Goal: Task Accomplishment & Management: Use online tool/utility

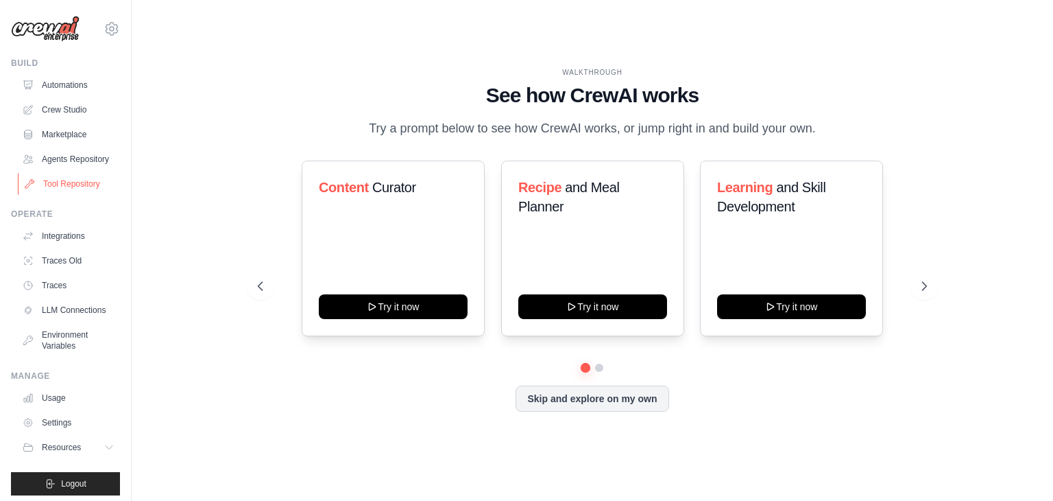
click at [69, 195] on link "Tool Repository" at bounding box center [70, 184] width 104 height 22
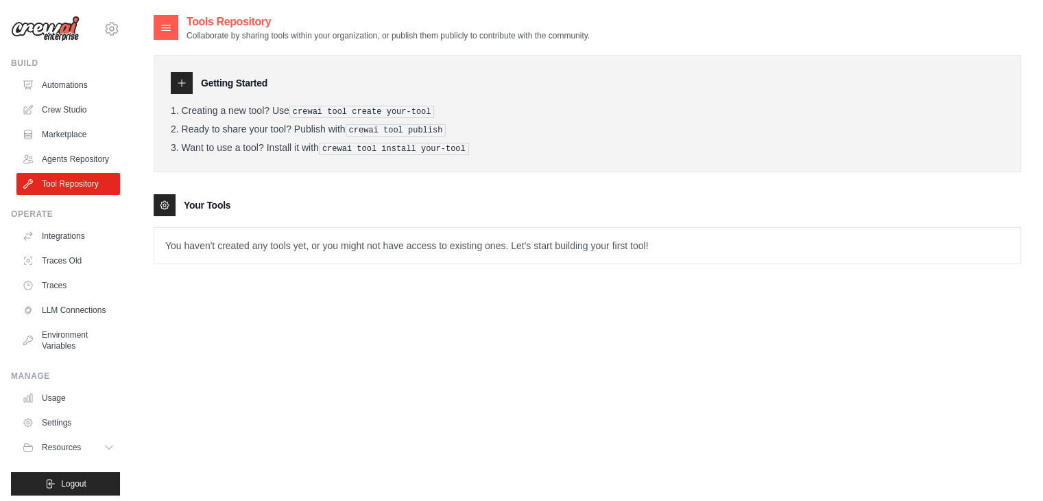
click at [63, 165] on link "Agents Repository" at bounding box center [68, 159] width 104 height 22
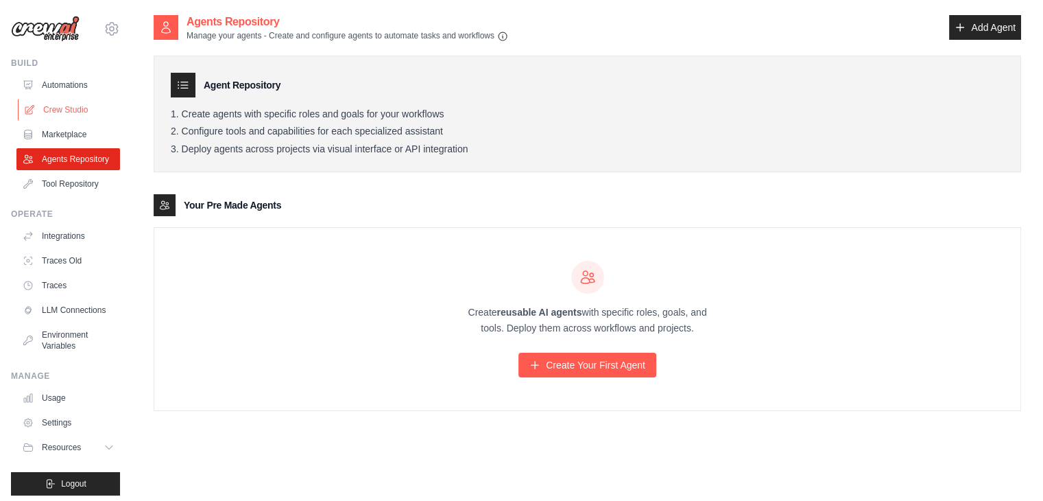
click at [70, 112] on link "Crew Studio" at bounding box center [70, 110] width 104 height 22
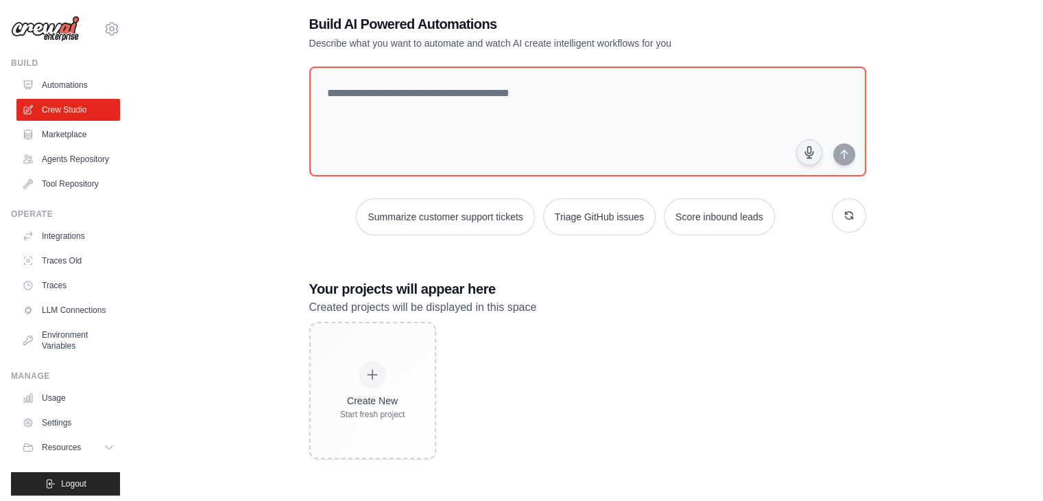
click at [75, 97] on ul "Automations Crew Studio Marketplace Agents Repository Tool Repository" at bounding box center [68, 134] width 104 height 121
click at [71, 82] on link "Automations" at bounding box center [70, 85] width 104 height 22
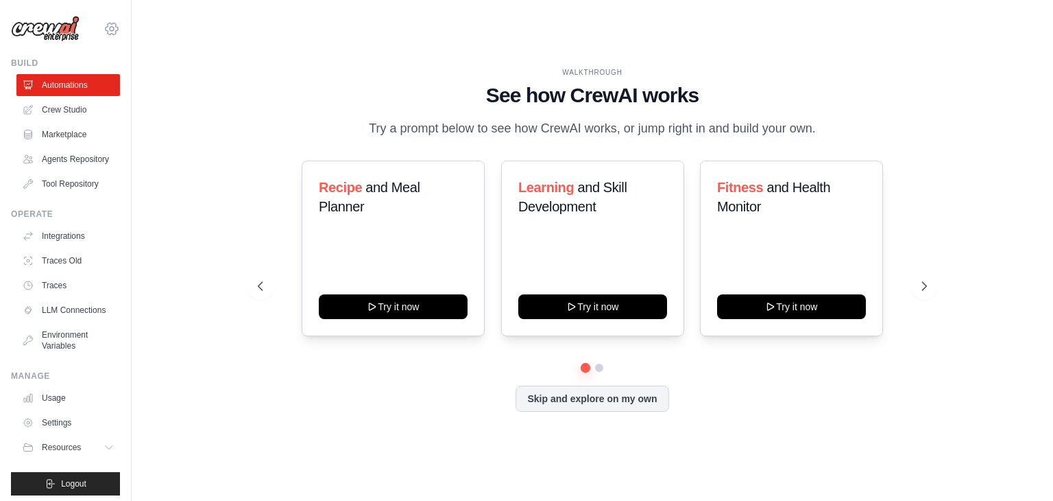
click at [104, 25] on icon at bounding box center [112, 29] width 16 height 16
click at [197, 184] on div "WALKTHROUGH See how CrewAI works Try a prompt below to see how CrewAI works, or…" at bounding box center [593, 250] width 878 height 473
click at [924, 287] on icon at bounding box center [926, 286] width 14 height 14
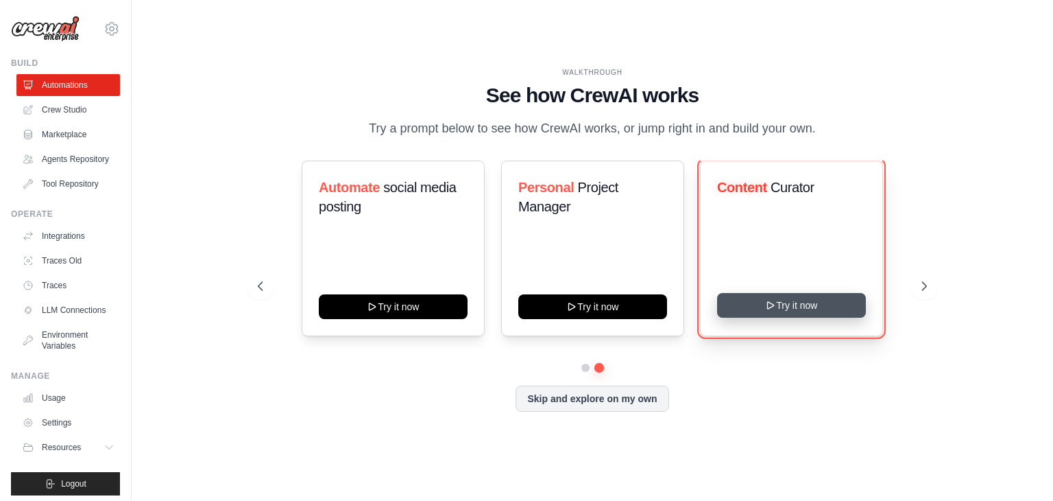
click at [784, 304] on button "Try it now" at bounding box center [791, 305] width 149 height 25
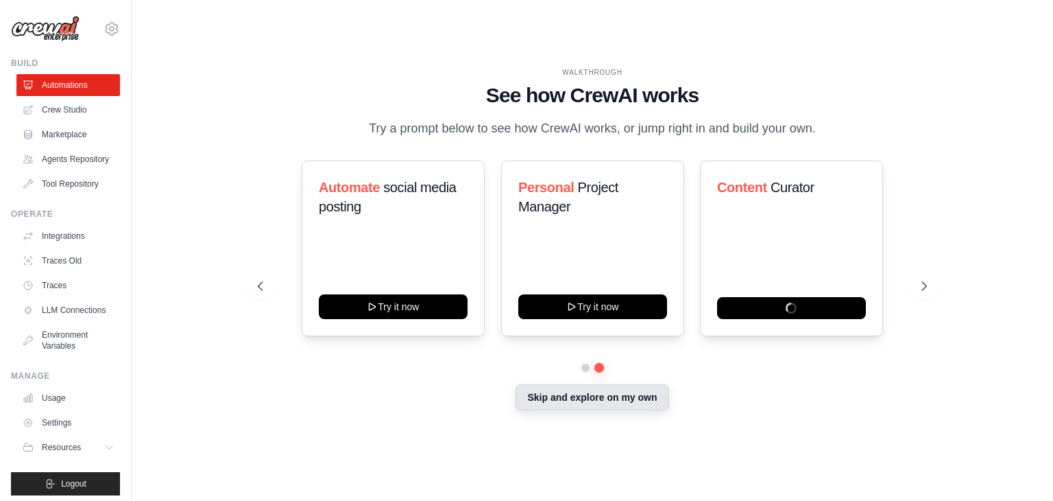
click at [608, 407] on button "Skip and explore on my own" at bounding box center [592, 397] width 153 height 26
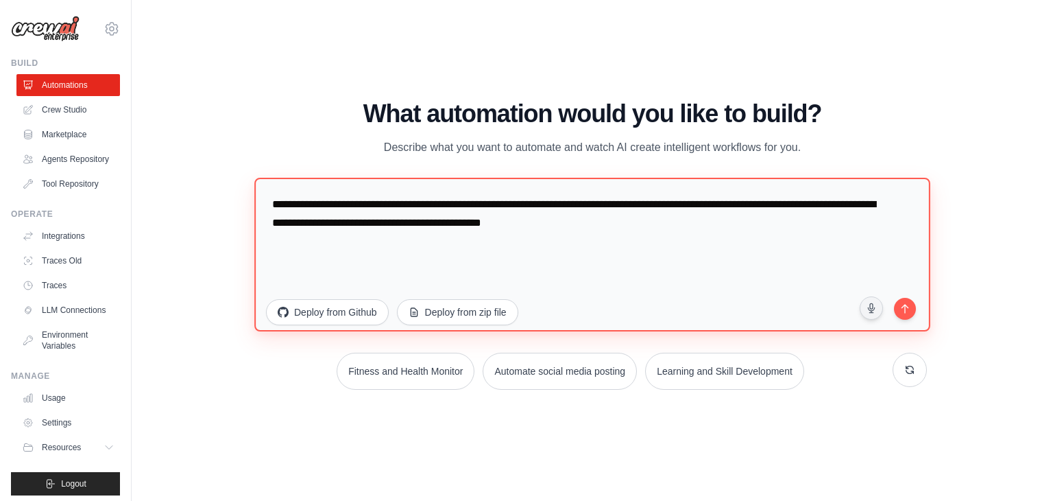
click at [313, 230] on textarea "**********" at bounding box center [592, 255] width 676 height 154
drag, startPoint x: 693, startPoint y: 232, endPoint x: 176, endPoint y: 147, distance: 523.2
click at [176, 147] on div "WALKTHROUGH See how CrewAI works Try a prompt below to see how CrewAI works, or…" at bounding box center [593, 250] width 878 height 473
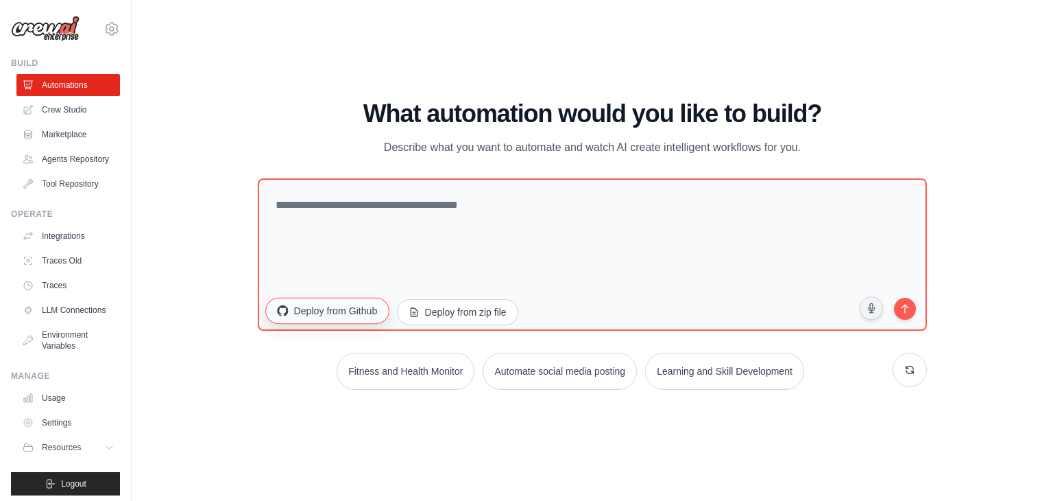
click at [339, 317] on button "Deploy from Github" at bounding box center [326, 311] width 123 height 26
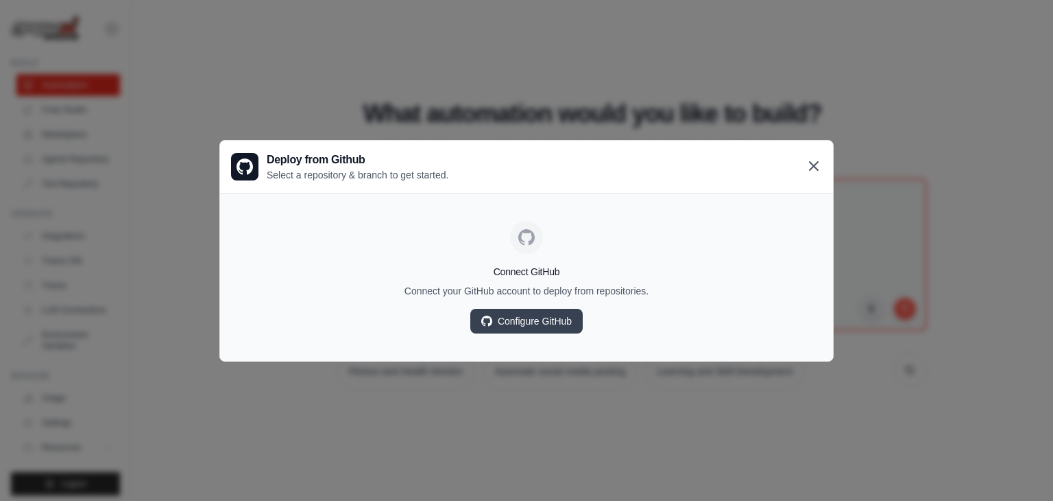
click at [806, 163] on icon at bounding box center [814, 166] width 16 height 16
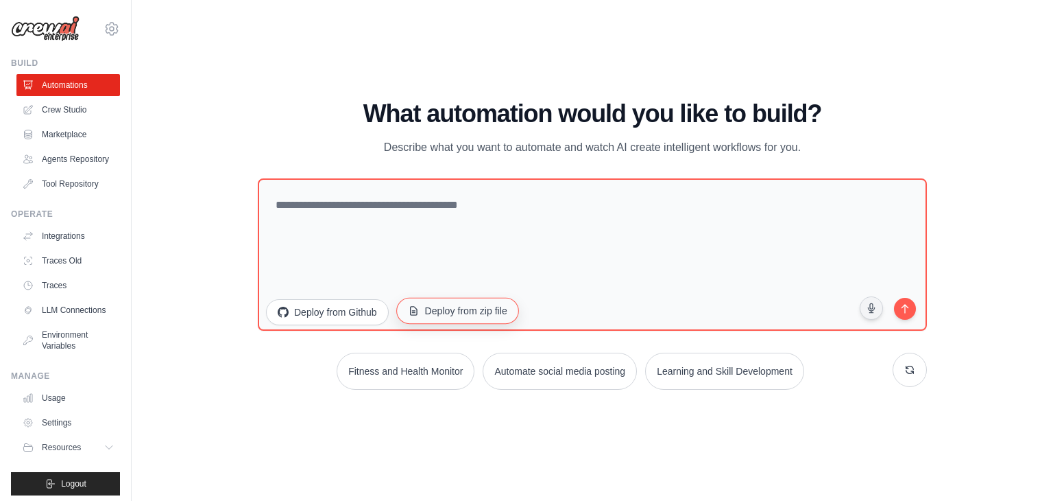
click at [475, 309] on button "Deploy from zip file" at bounding box center [457, 311] width 123 height 26
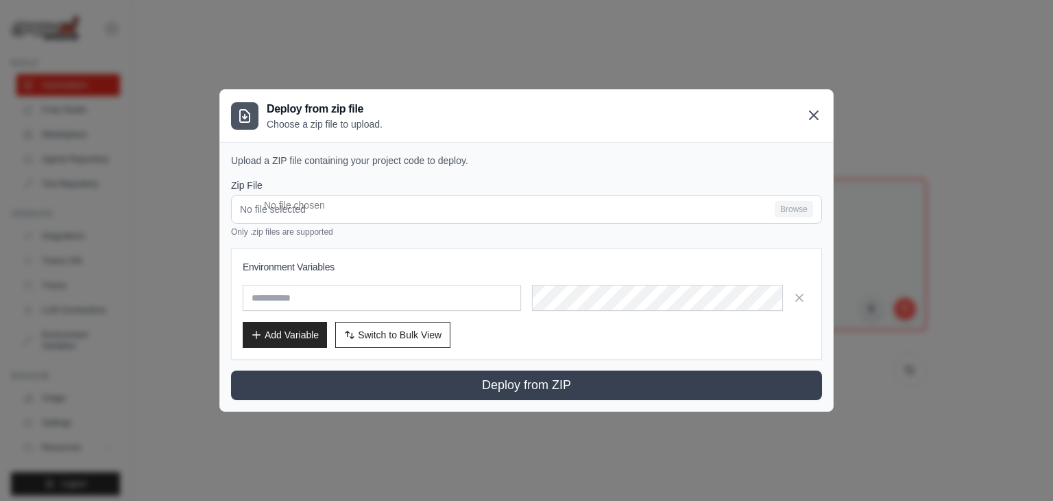
click at [812, 112] on icon at bounding box center [814, 115] width 16 height 16
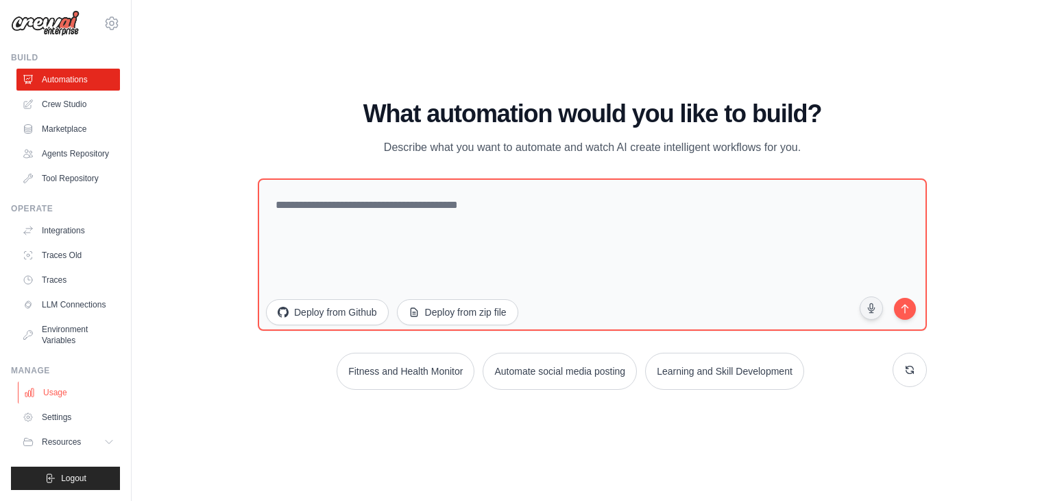
scroll to position [27, 0]
click at [69, 434] on button "Resources" at bounding box center [70, 442] width 104 height 22
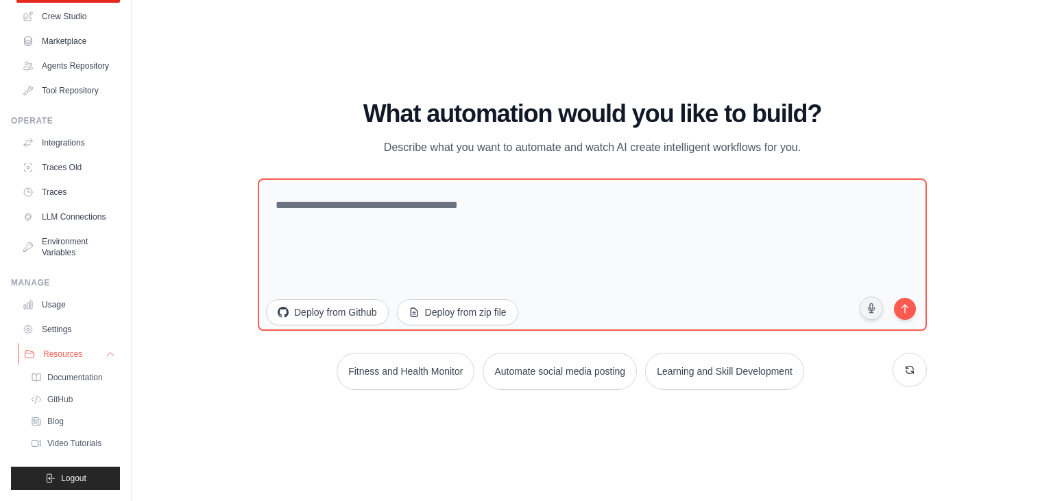
scroll to position [115, 0]
click at [89, 378] on span "Documentation" at bounding box center [77, 377] width 56 height 11
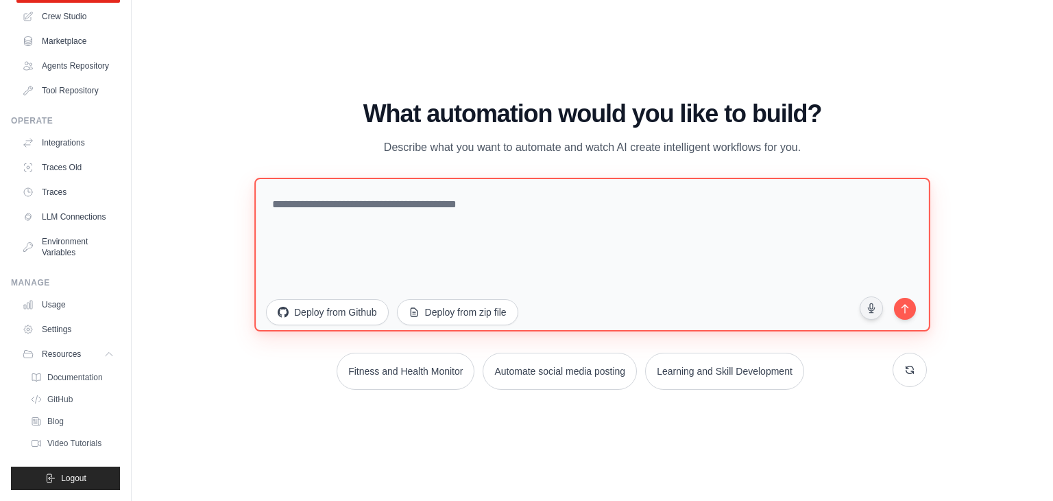
click at [359, 212] on textarea at bounding box center [592, 255] width 676 height 154
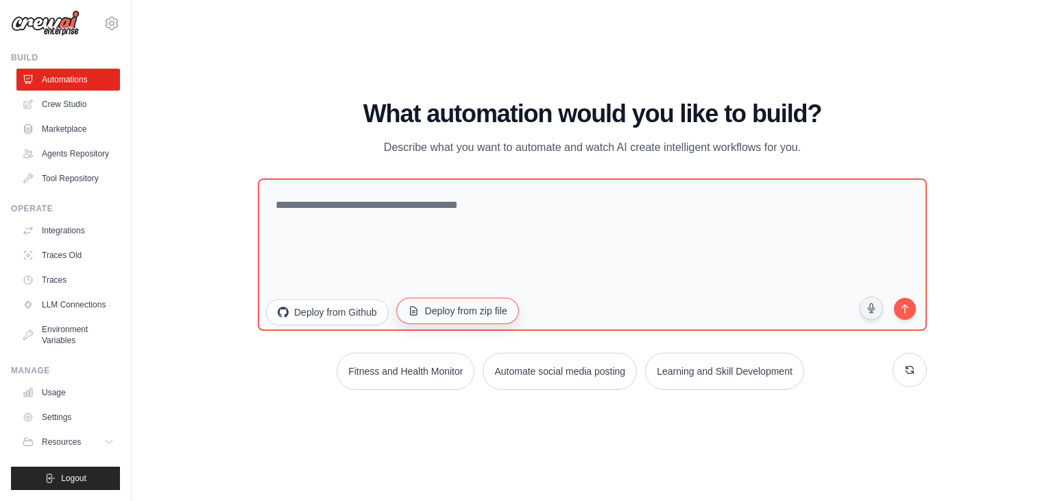
click at [477, 314] on button "Deploy from zip file" at bounding box center [457, 311] width 123 height 26
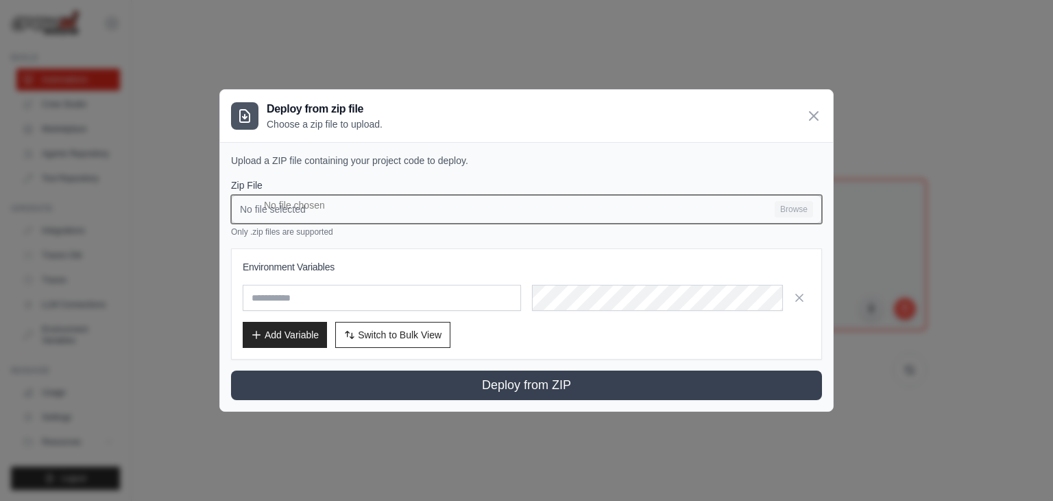
click at [385, 206] on input "No file selected Browse" at bounding box center [526, 209] width 591 height 29
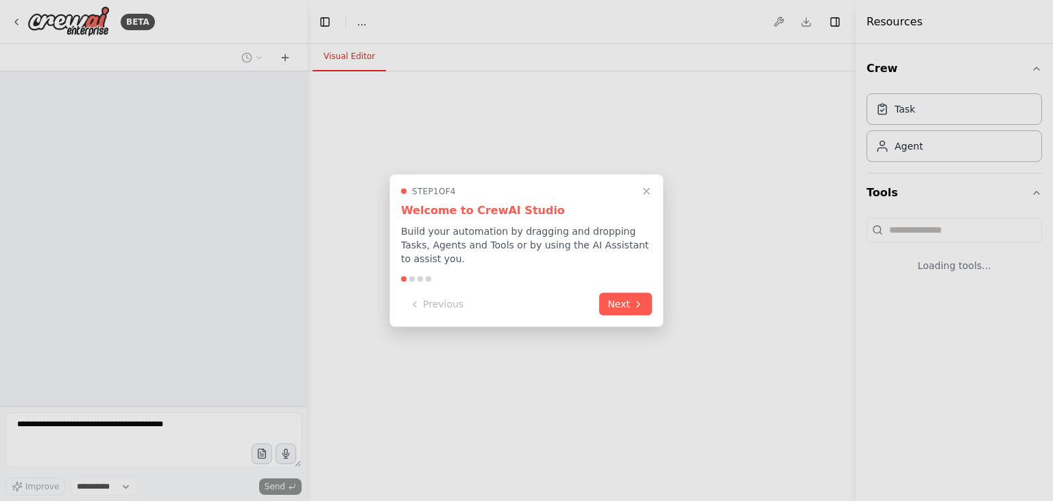
select select "****"
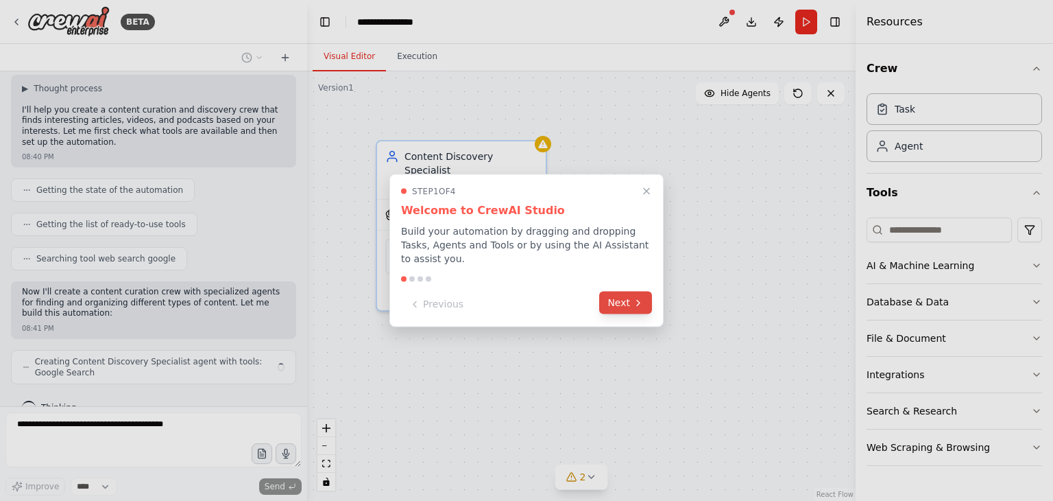
scroll to position [338, 0]
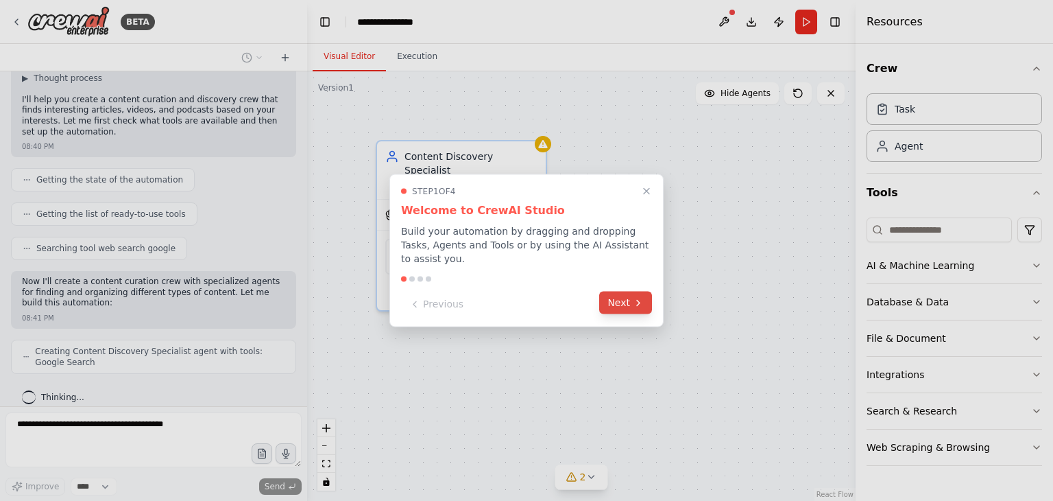
click at [625, 291] on button "Next" at bounding box center [625, 302] width 53 height 23
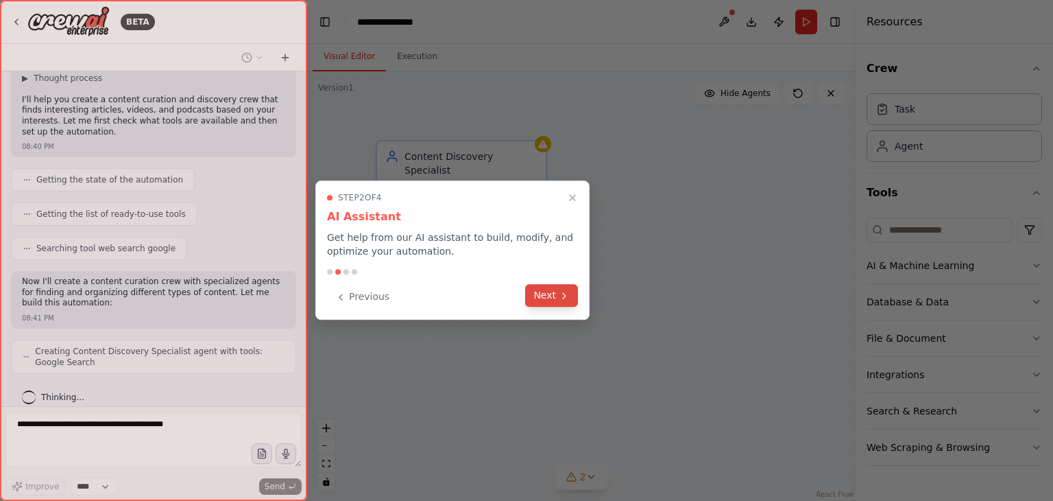
click at [542, 300] on button "Next" at bounding box center [551, 295] width 53 height 23
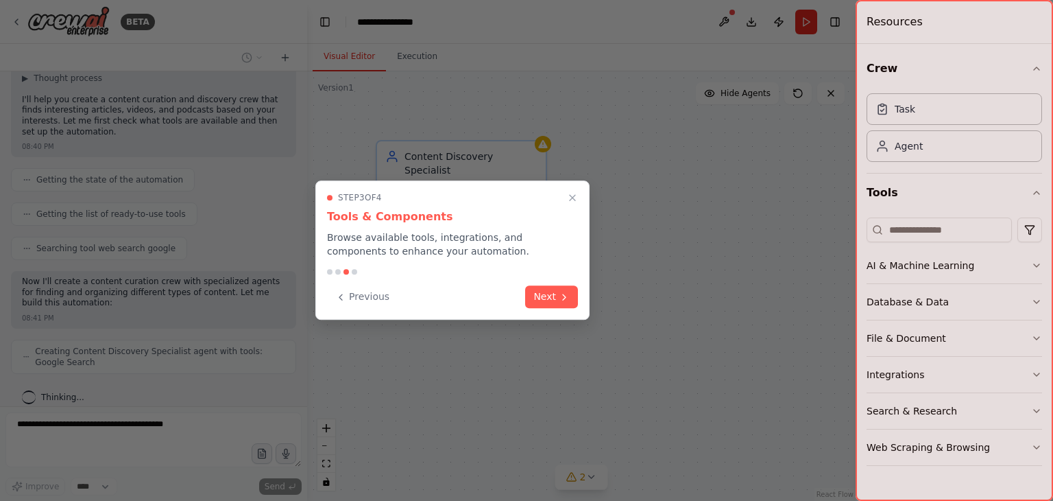
scroll to position [383, 0]
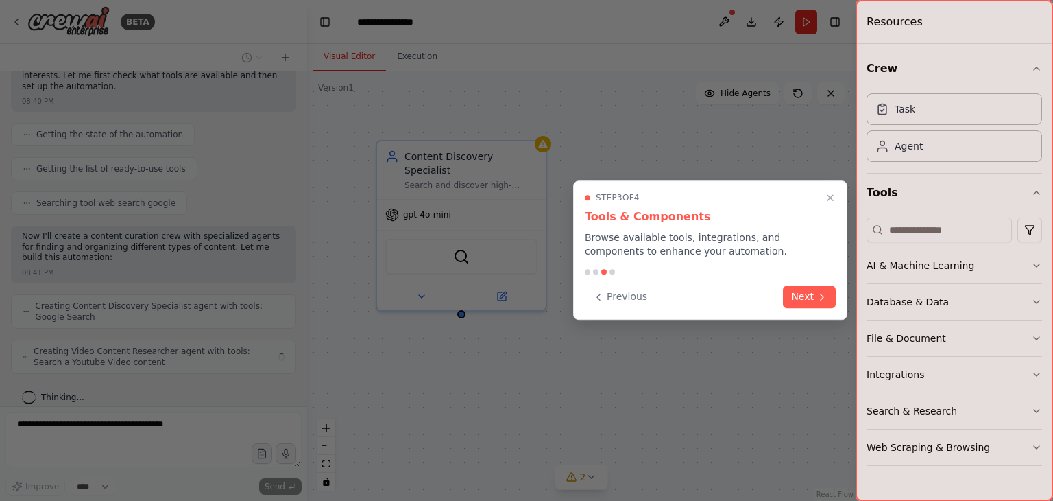
click at [542, 300] on div at bounding box center [526, 250] width 1053 height 501
click at [811, 298] on button "Next" at bounding box center [809, 295] width 53 height 23
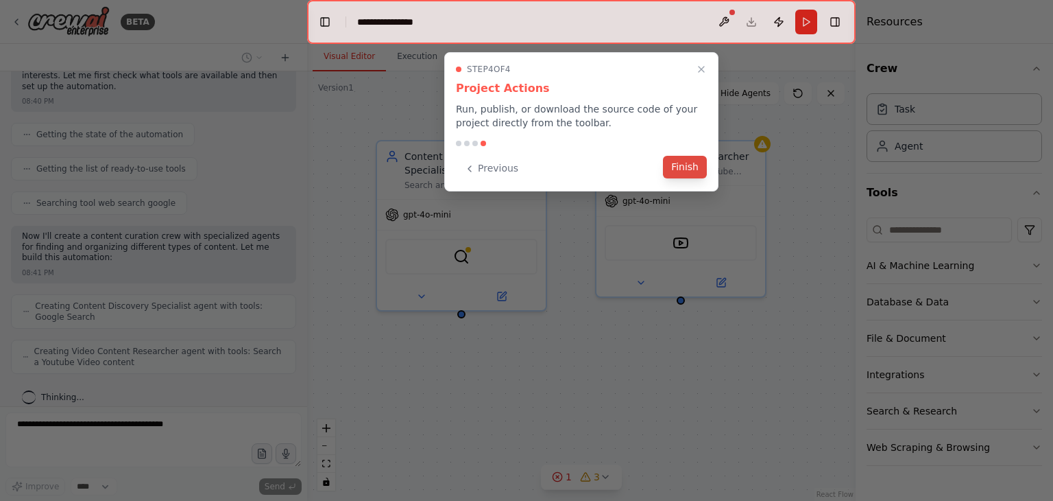
click at [683, 172] on button "Finish" at bounding box center [685, 167] width 44 height 23
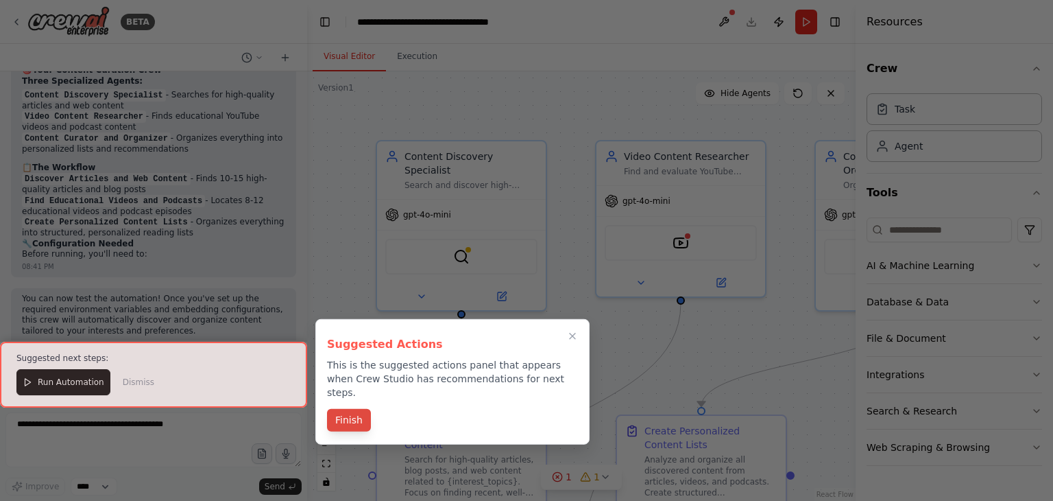
click at [344, 409] on button "Finish" at bounding box center [349, 420] width 44 height 23
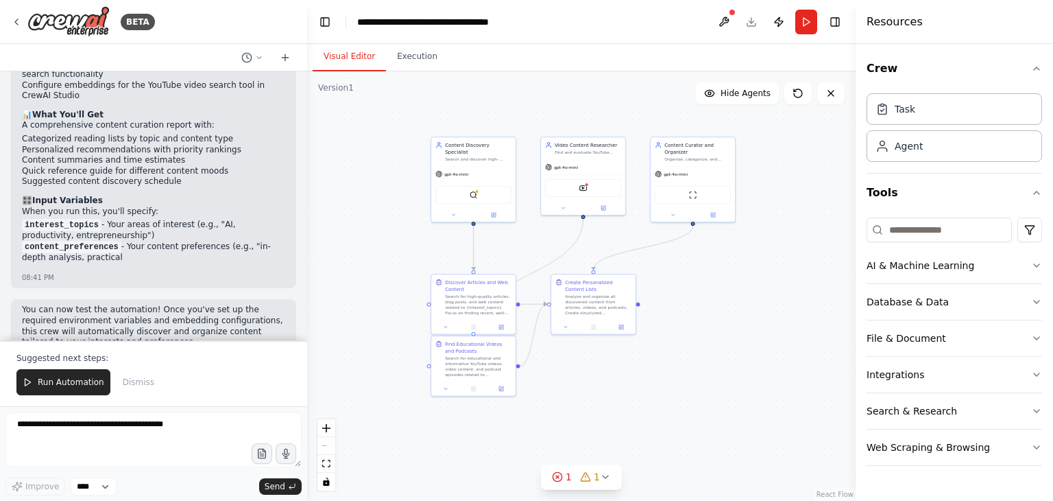
scroll to position [1291, 0]
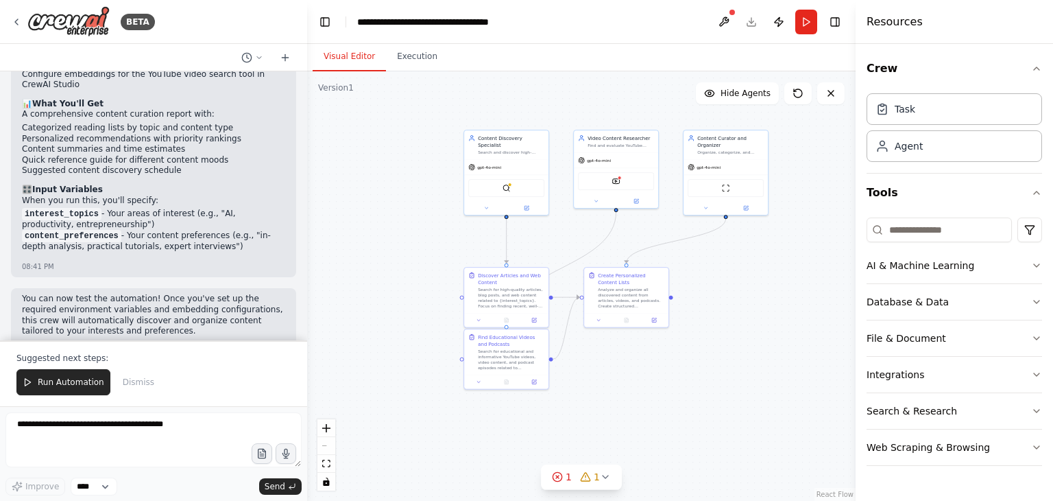
drag, startPoint x: 773, startPoint y: 370, endPoint x: 735, endPoint y: 319, distance: 64.2
click at [735, 319] on div ".deletable-edge-delete-btn { width: 20px; height: 20px; border: 0px solid #ffff…" at bounding box center [581, 285] width 549 height 429
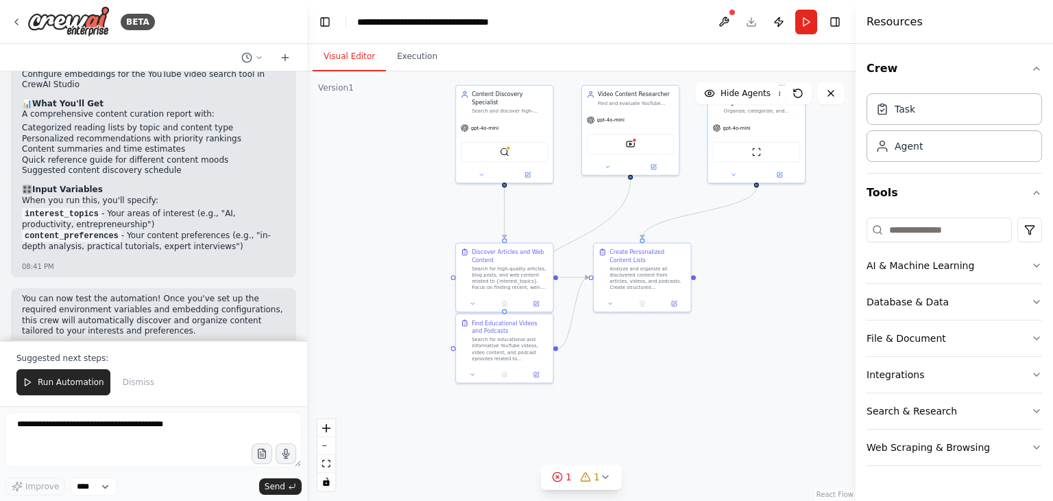
drag, startPoint x: 766, startPoint y: 393, endPoint x: 761, endPoint y: 355, distance: 38.7
click at [761, 355] on div ".deletable-edge-delete-btn { width: 20px; height: 20px; border: 0px solid #ffff…" at bounding box center [581, 285] width 549 height 429
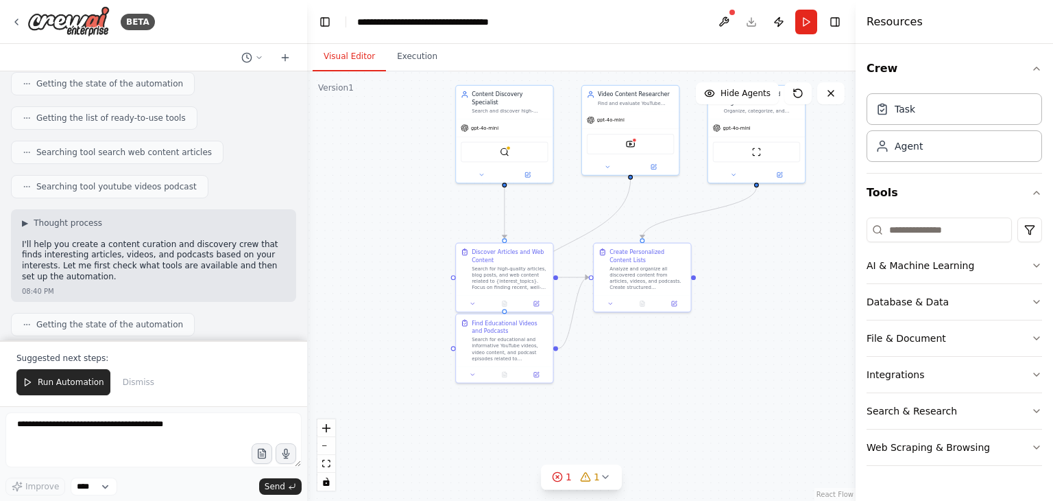
scroll to position [0, 0]
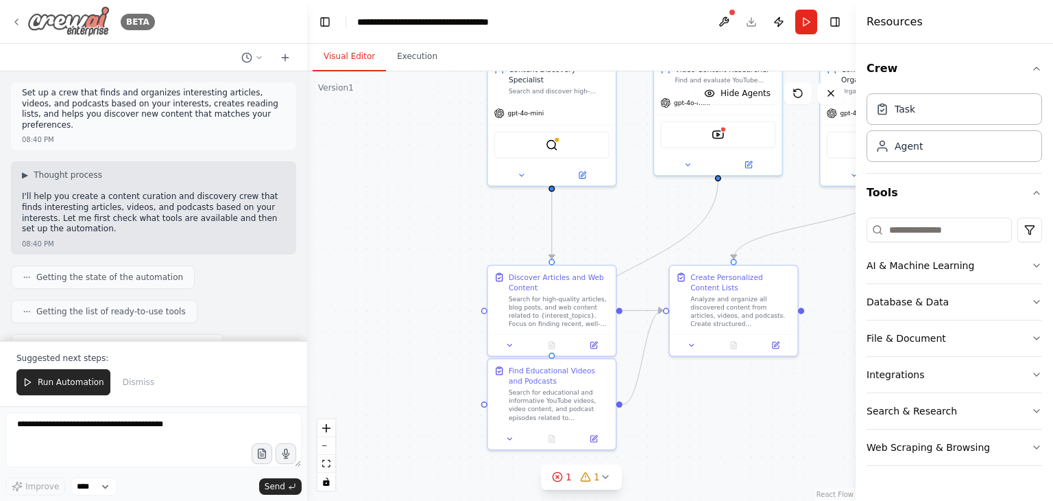
click at [11, 22] on div "BETA" at bounding box center [153, 22] width 307 height 44
click at [16, 22] on icon at bounding box center [16, 21] width 11 height 11
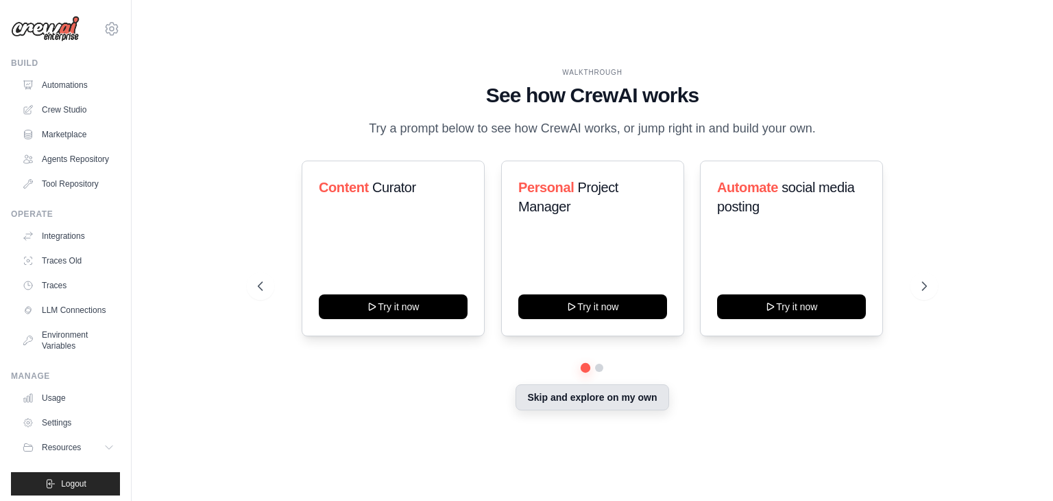
click at [591, 403] on button "Skip and explore on my own" at bounding box center [592, 397] width 153 height 26
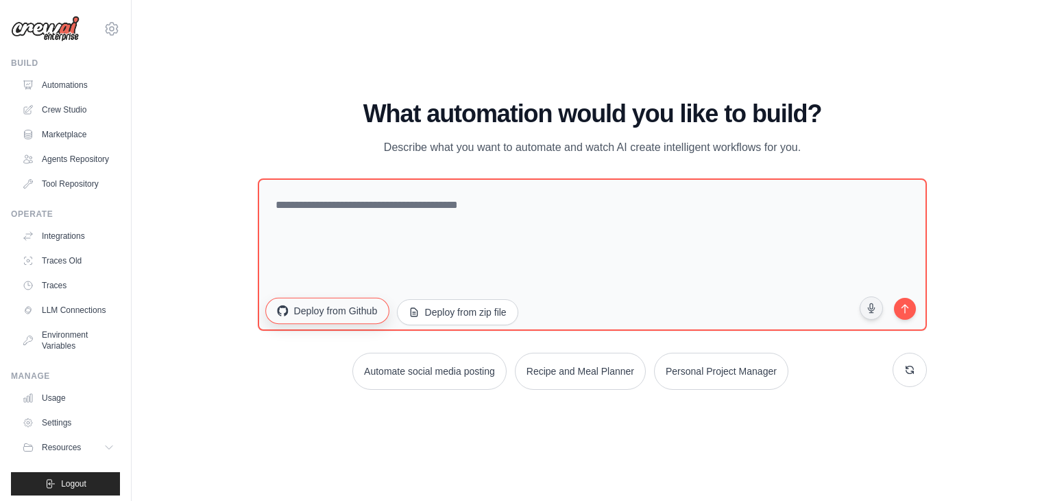
click at [341, 311] on button "Deploy from Github" at bounding box center [326, 311] width 123 height 26
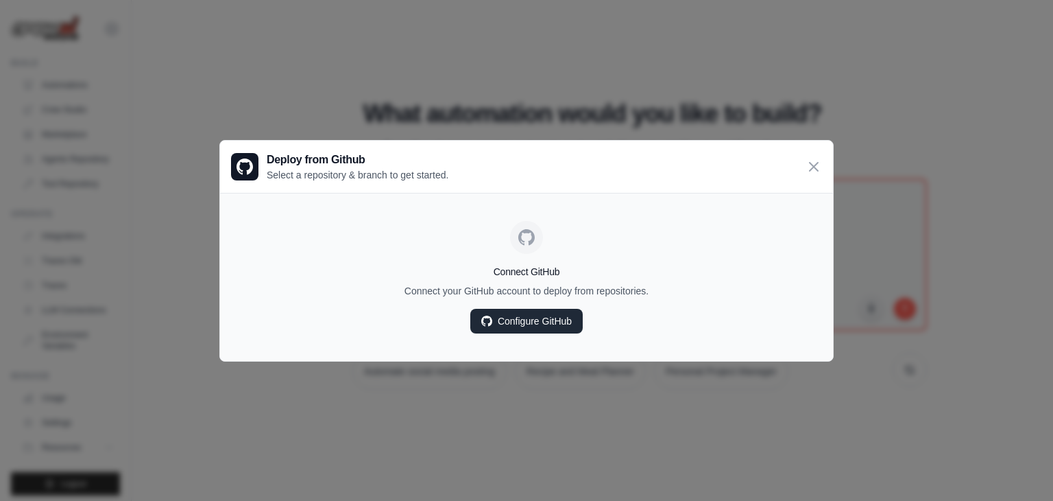
click at [529, 320] on link "Configure GitHub" at bounding box center [526, 321] width 112 height 25
